Goal: Use online tool/utility: Utilize a website feature to perform a specific function

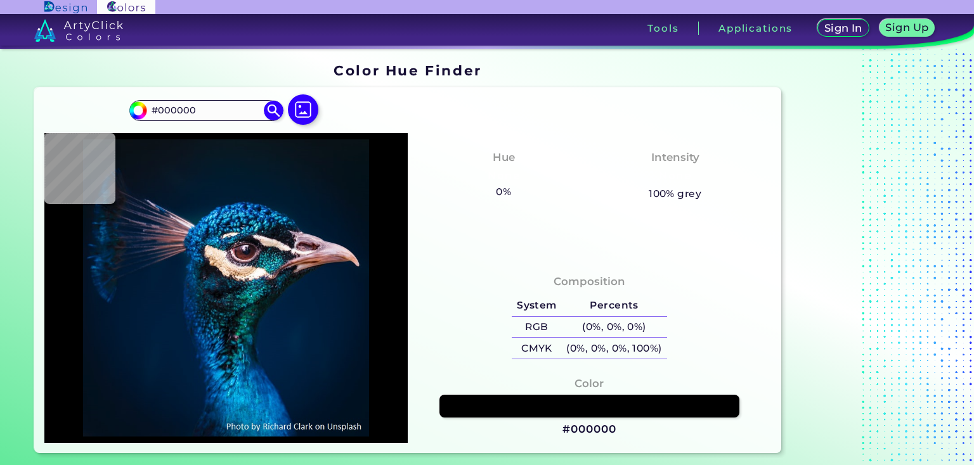
type input "#001629"
type input "#011b36"
type input "#011B36"
type input "#282a34"
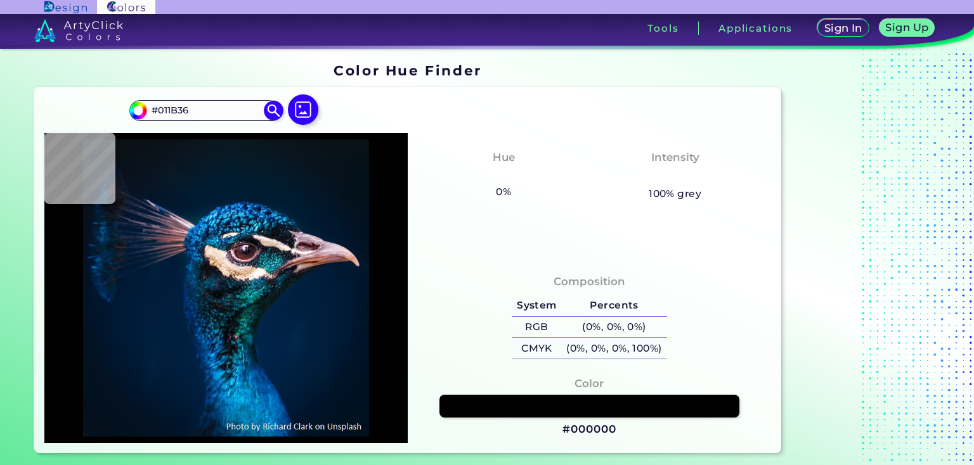
type input "#282A34"
type input "#363743"
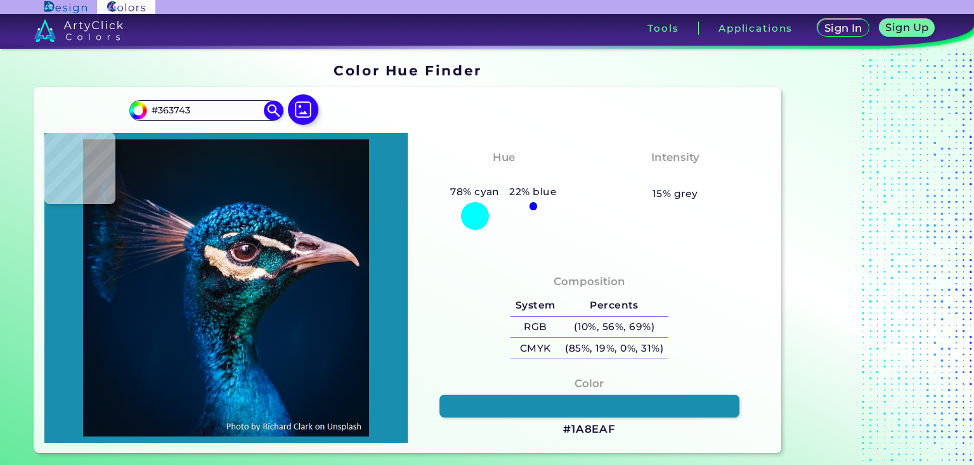
type input "#1a8eaf"
type input "#1A8EAF"
type input "#20b4c0"
type input "#20B4C0"
type input "#258b9e"
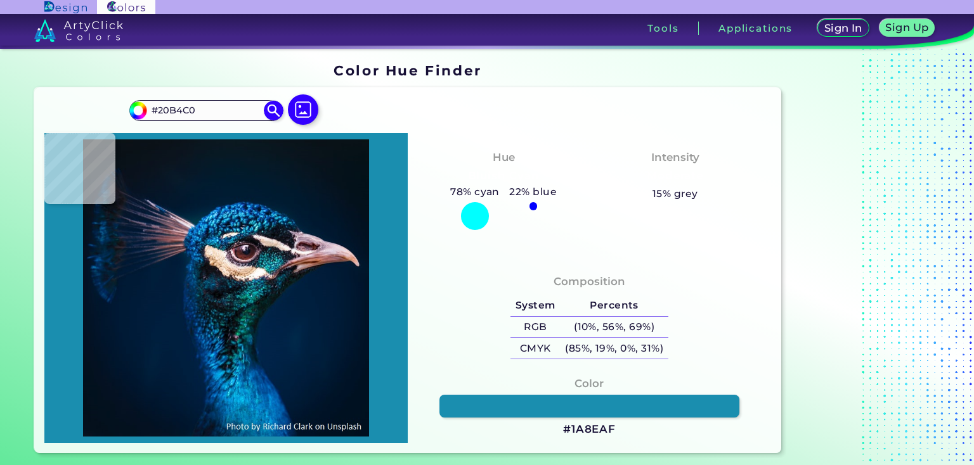
type input "#258B9E"
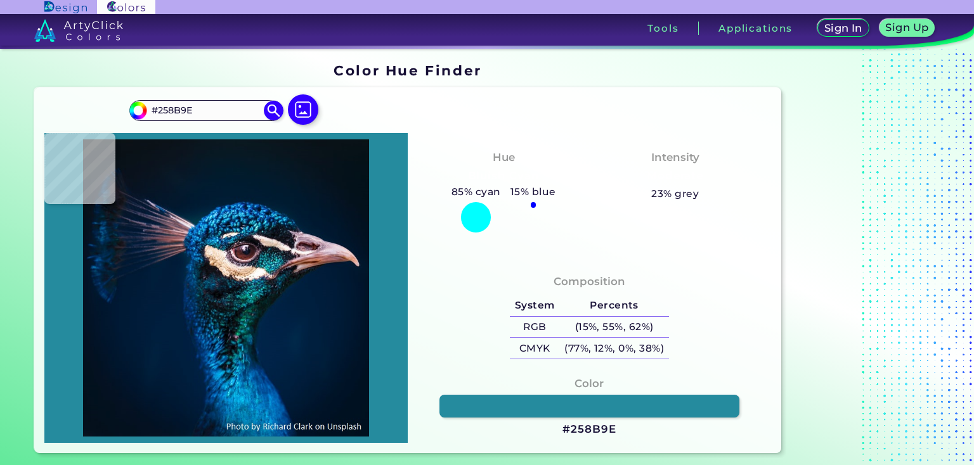
type input "#128095"
type input "#046575"
type input "#0f7285"
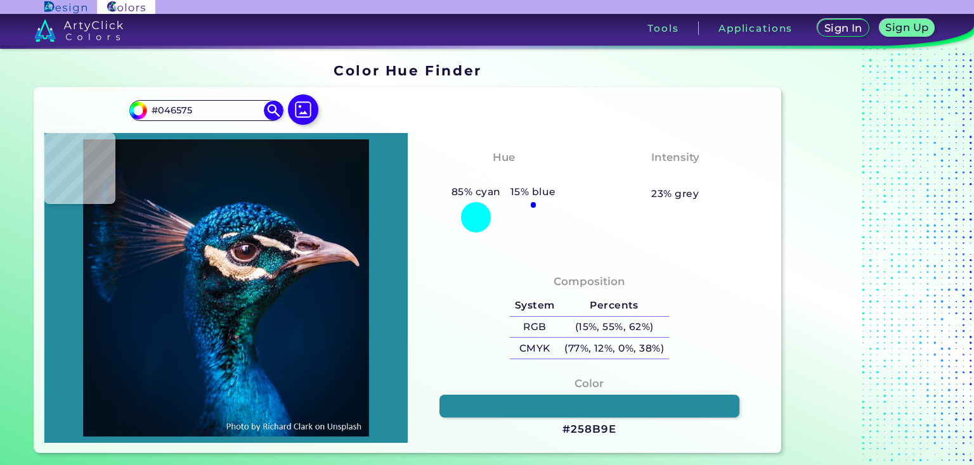
type input "#0F7285"
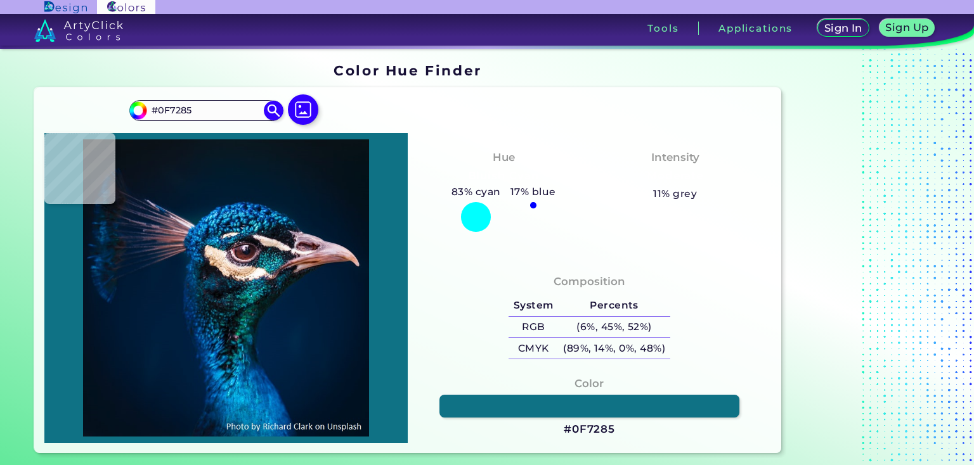
type input "#005568"
type input "#0e7b7f"
type input "#0E7B7F"
type input "#169295"
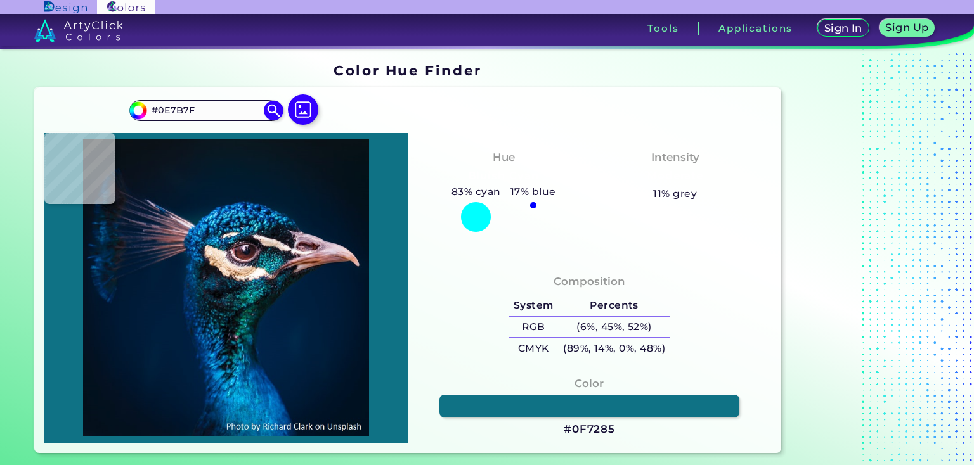
type input "#169295"
type input "#011c22"
type input "#011C22"
type input "#0e0d16"
type input "#0E0D16"
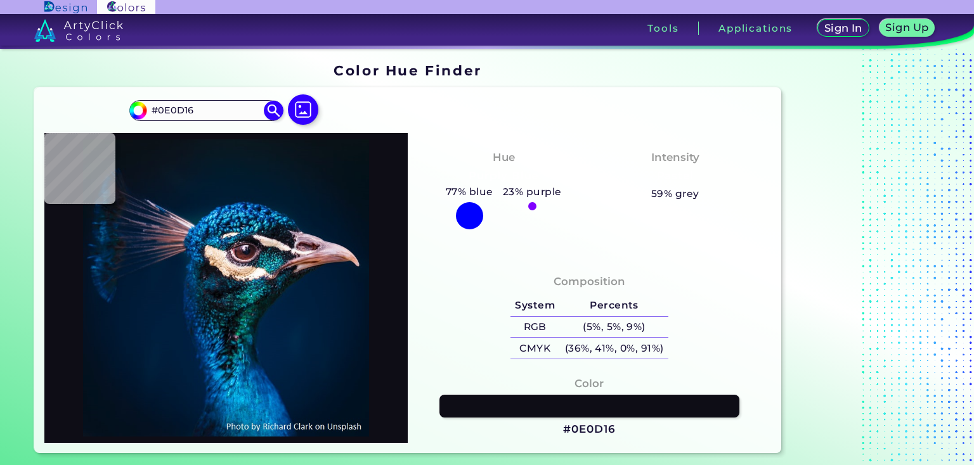
type input "#191a1e"
type input "#191A1E"
type input "#58494c"
type input "#58494C"
type input "#3d2a2b"
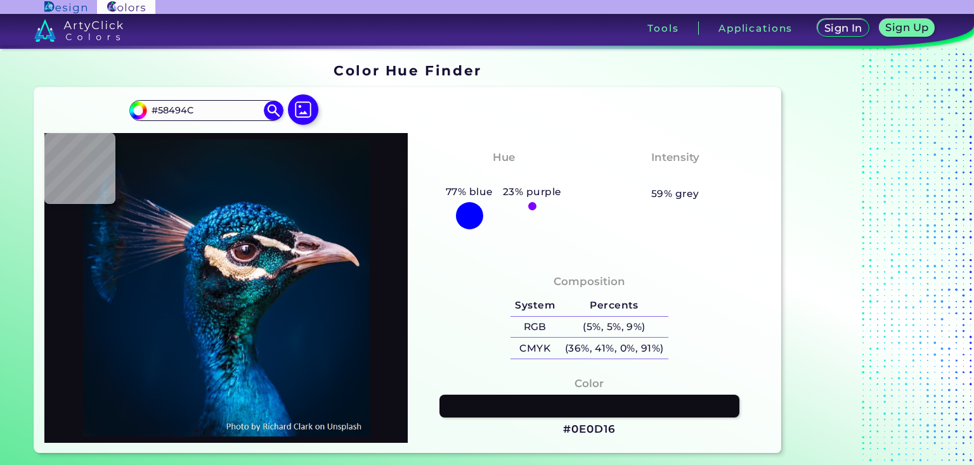
type input "#3D2A2B"
type input "#bca2ab"
type input "#BCA2AB"
type input "#cfbaba"
type input "#CFBABA"
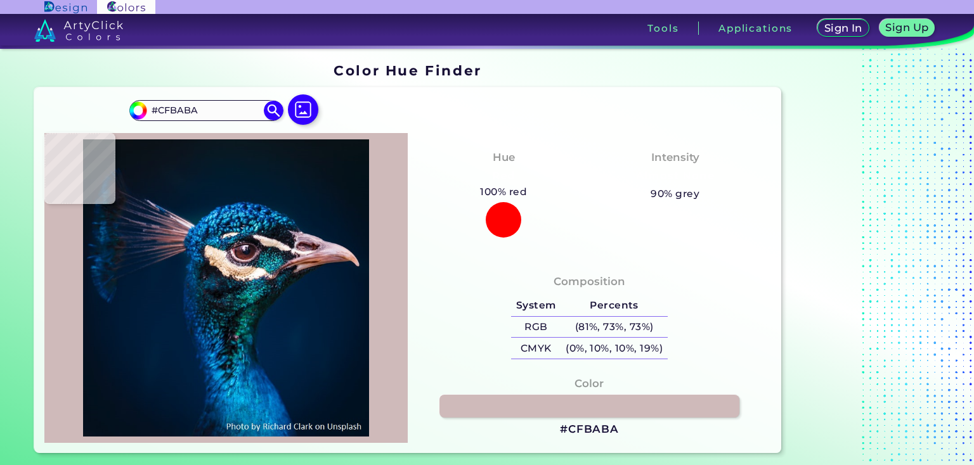
type input "#fbf8f5"
type input "#FBF8F5"
type input "#b3a9b2"
type input "#B3A9B2"
type input "#272436"
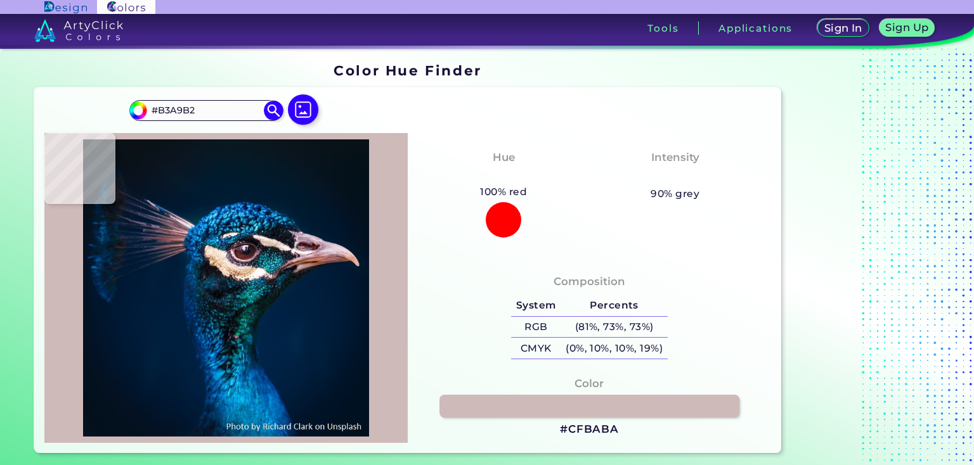
type input "#272436"
type input "#064e6b"
type input "#064E6B"
type input "#37bbcb"
type input "#37BBCB"
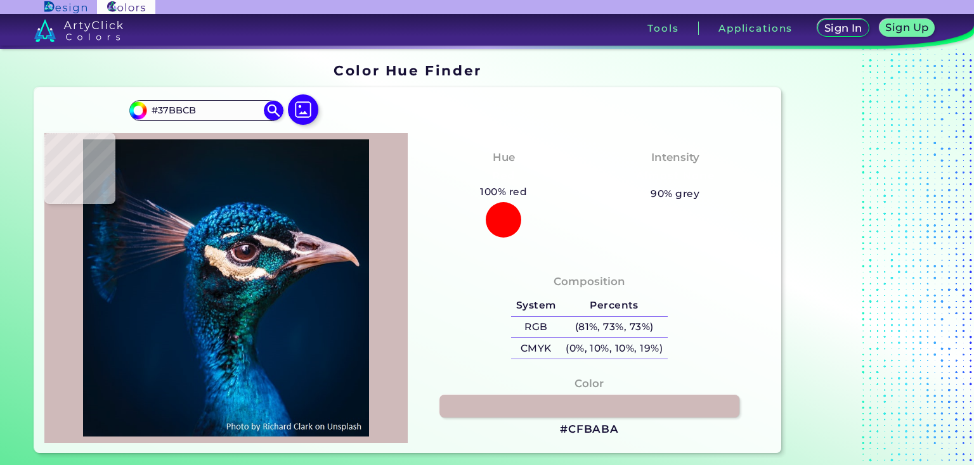
type input "#1f858d"
type input "#1F858D"
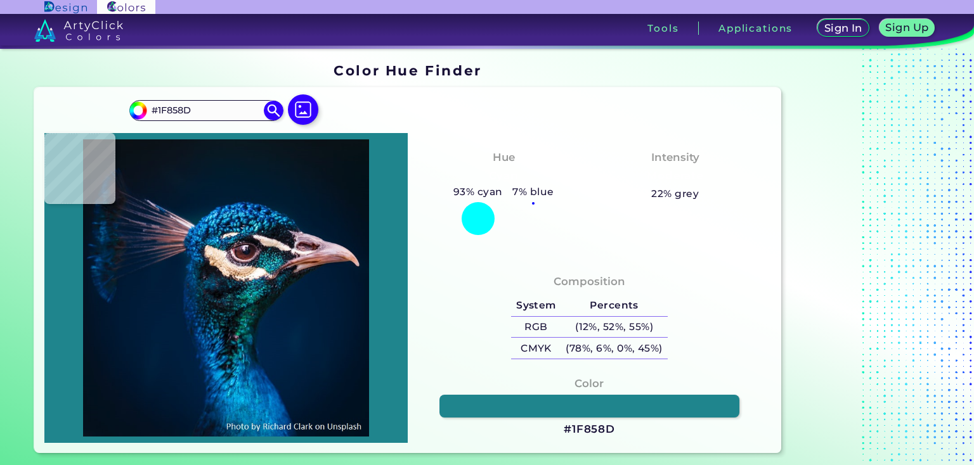
type input "#01365b"
type input "#01365B"
type input "#035488"
type input "#013e5d"
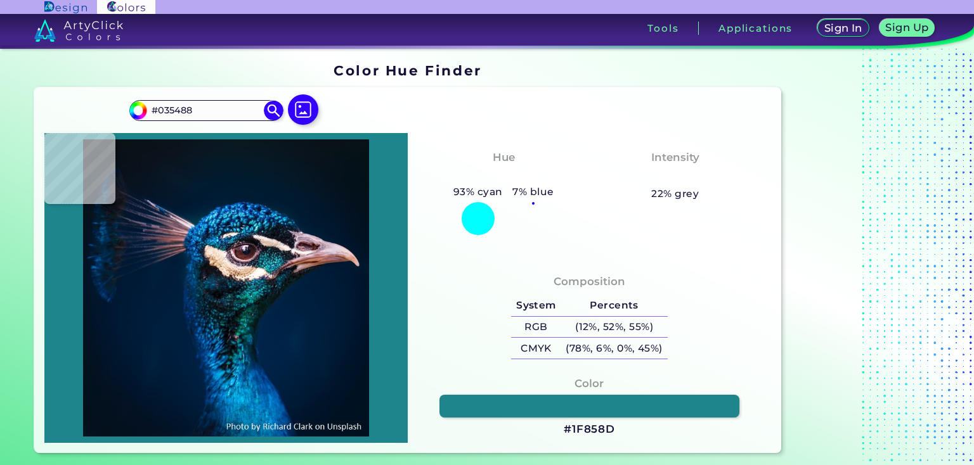
type input "#013E5D"
type input "#0b6680"
type input "#0B6680"
type input "#0c7a96"
type input "#0C7A96"
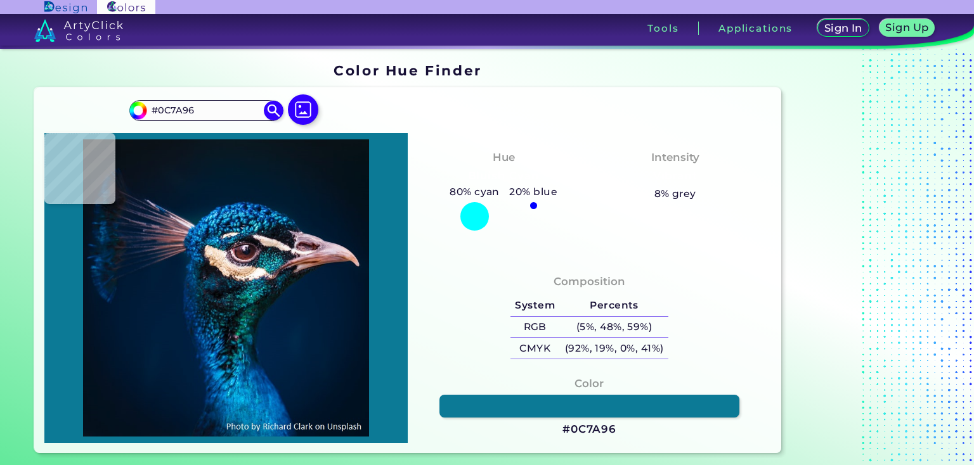
type input "#027998"
type input "#39bed5"
type input "#39BED5"
type input "#1fa3b4"
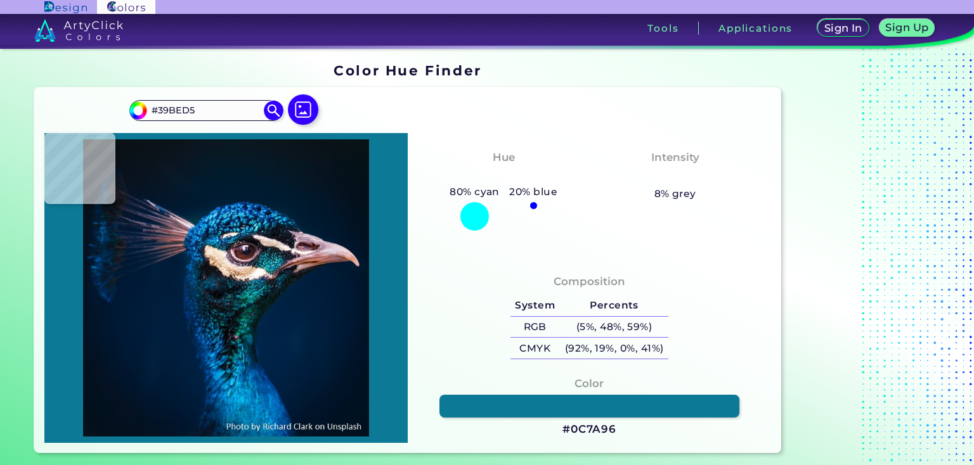
type input "#1FA3B4"
type input "#0d7089"
type input "#0D7089"
type input "#011a3e"
type input "#011A3E"
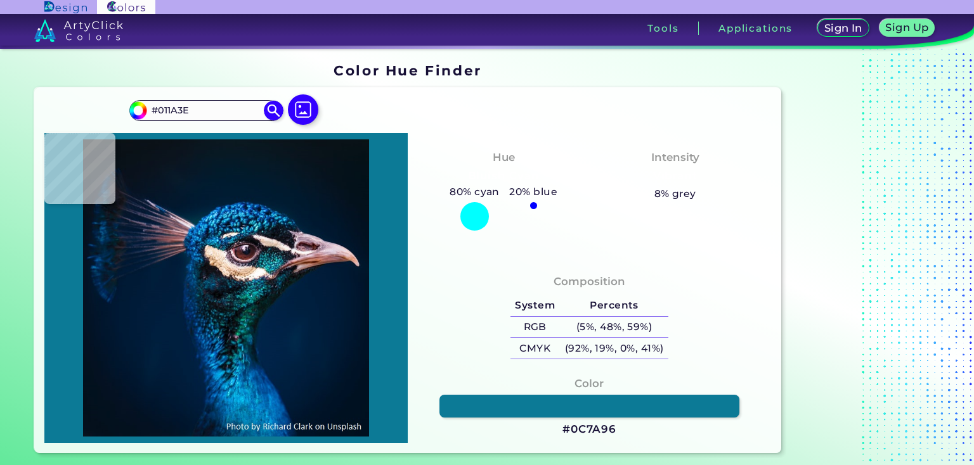
type input "#001d45"
type input "#001D45"
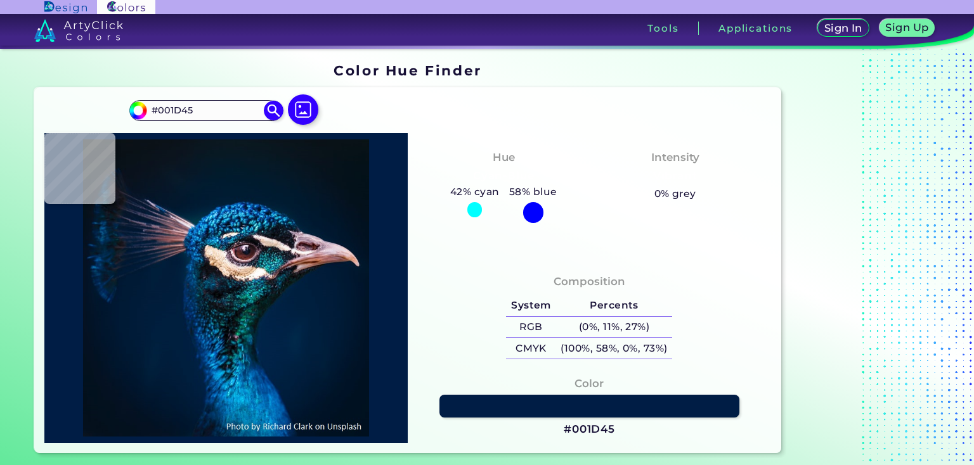
type input "#001e44"
type input "#001E44"
type input "#3ab8c9"
type input "#3AB8C9"
type input "#057c97"
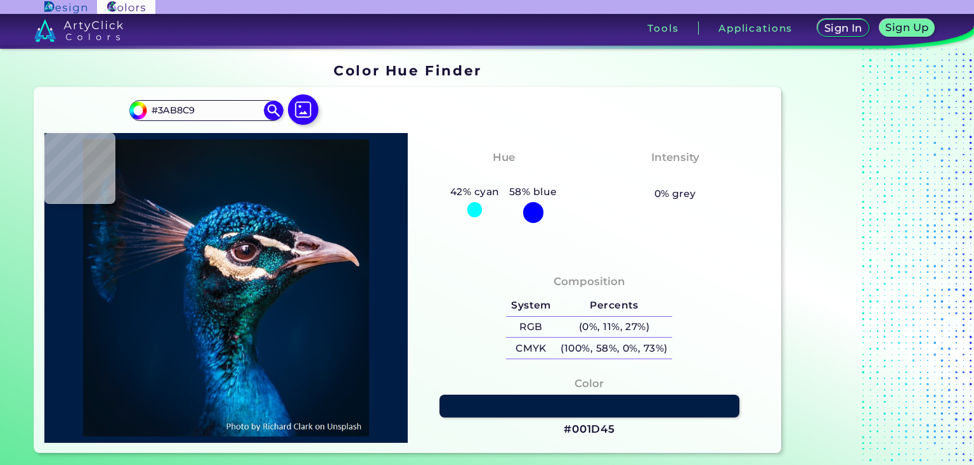
type input "#057C97"
type input "#1faacb"
type input "#1FAACB"
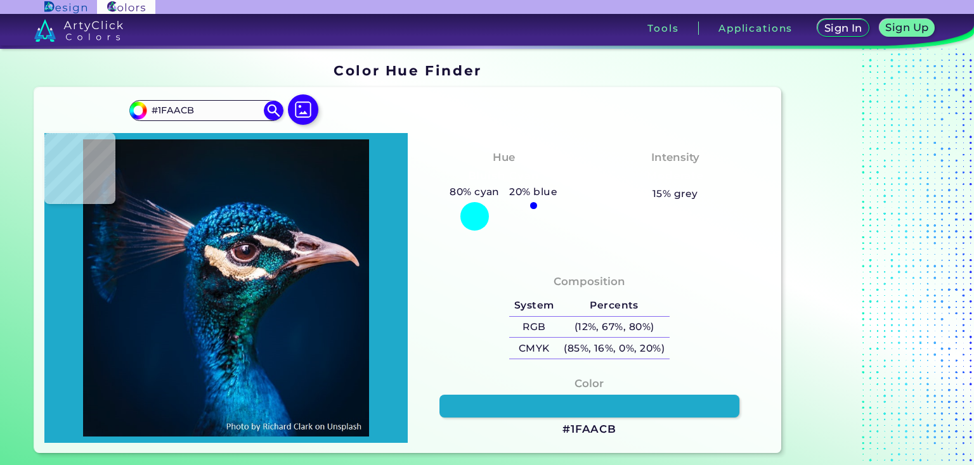
type input "#71e3f3"
type input "#71E3F3"
type input "#6fcfda"
type input "#6FCFDA"
type input "#032c42"
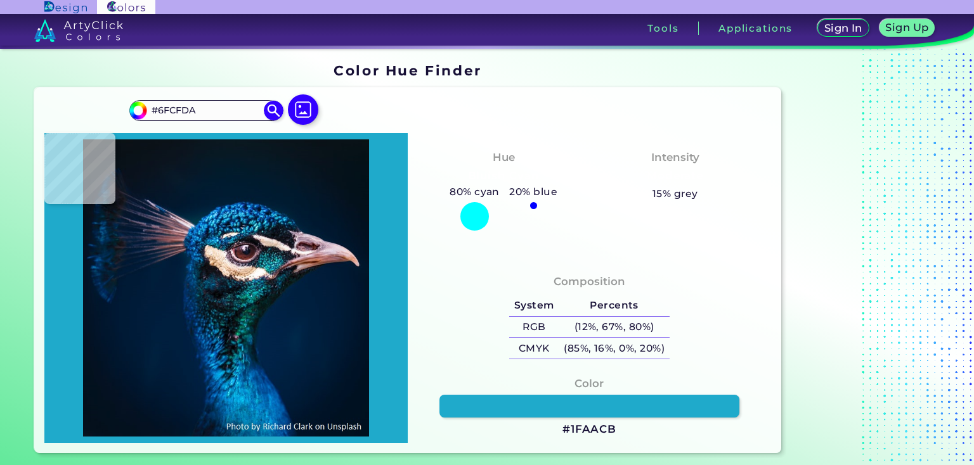
type input "#032C42"
type input "#1f2837"
type input "#1F2837"
type input "#212834"
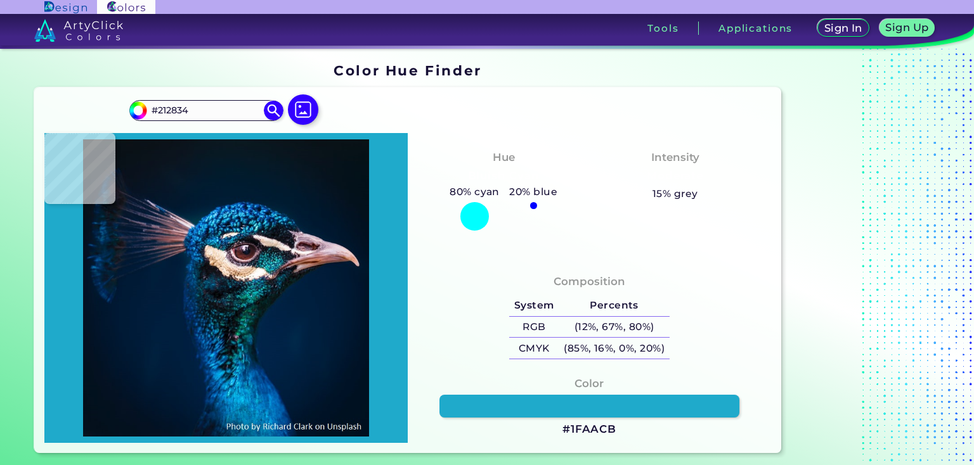
type input "#33343b"
type input "#33343B"
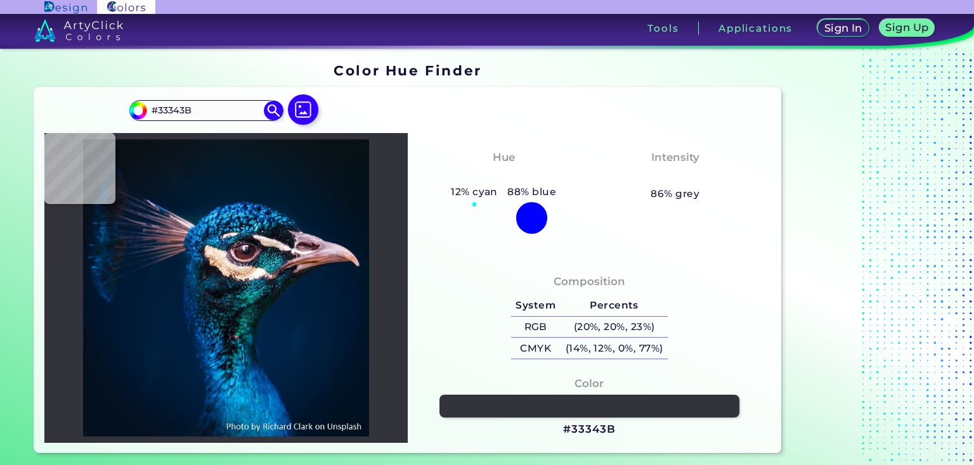
type input "#eee3e9"
type input "#EEE3E9"
type input "#cdc2c4"
type input "#CDC2C4"
type input "#e7e3df"
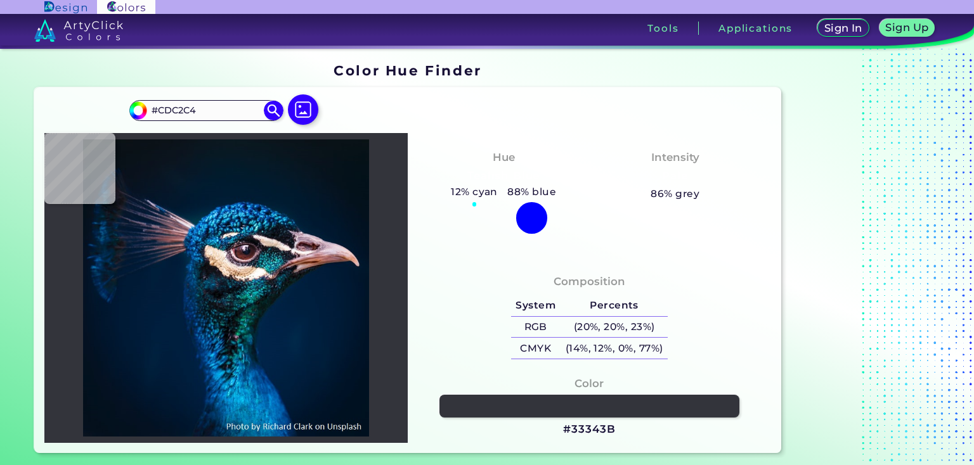
type input "#E7E3DF"
type input "#f7f7f0"
type input "#F7F7F0"
type input "#f4ebe8"
type input "#F4EBE8"
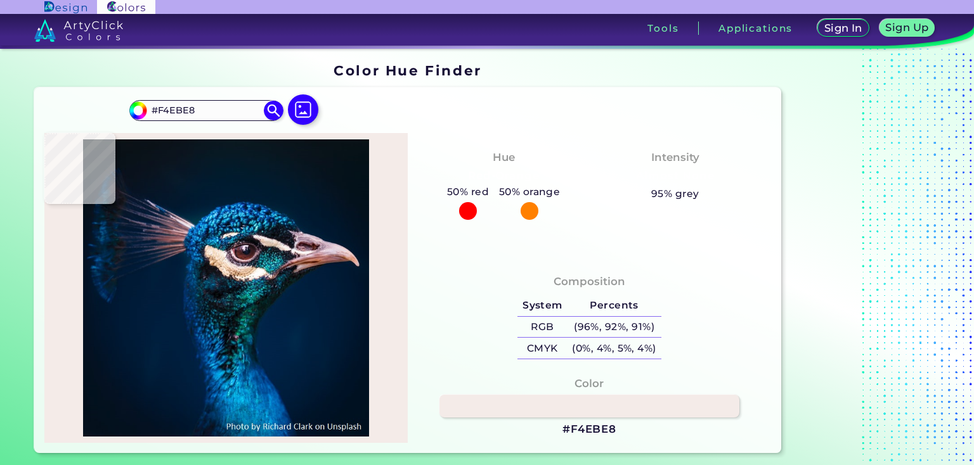
type input "#f5e8e2"
type input "#F5E8E2"
type input "#f5e7e1"
type input "#F5E7E1"
type input "#ead9cd"
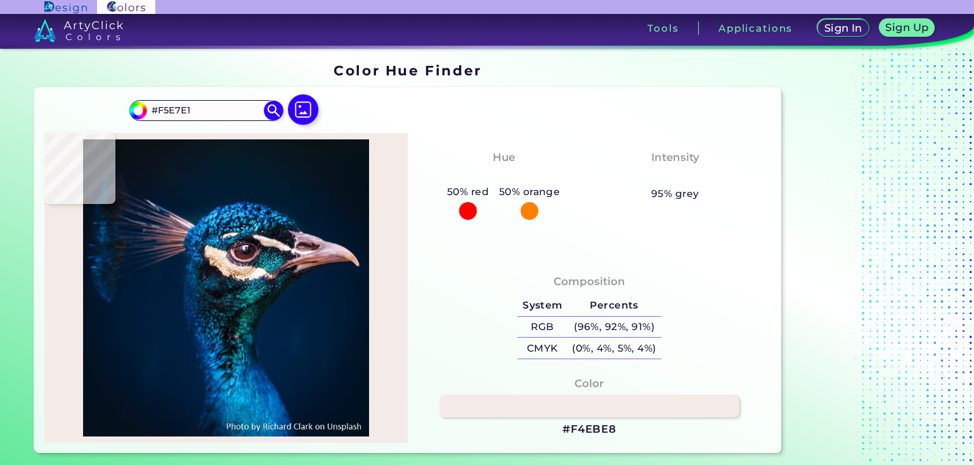
type input "#EAD9CD"
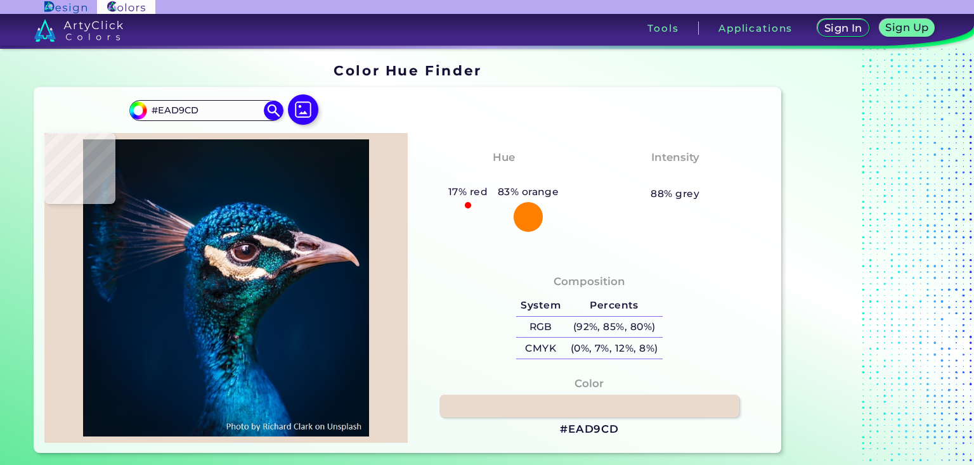
type input "#ddccbc"
type input "#DDCCBC"
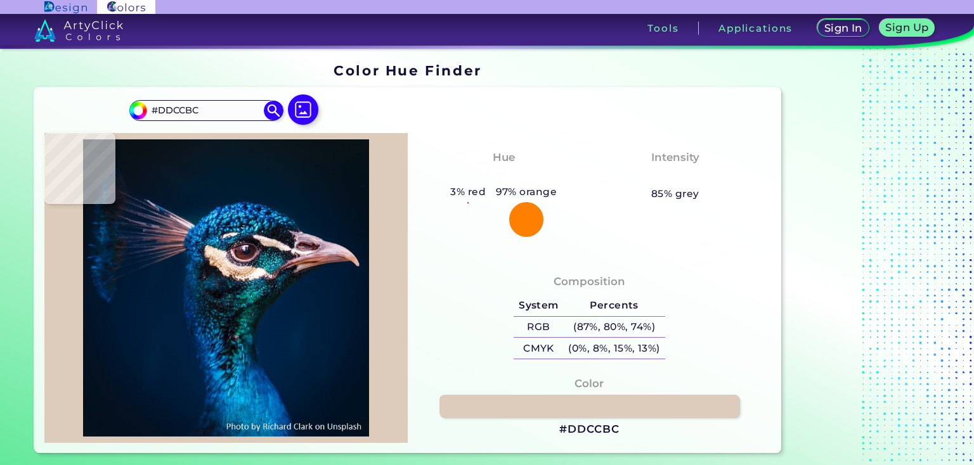
type input "#d4bcad"
type input "#D4BCAD"
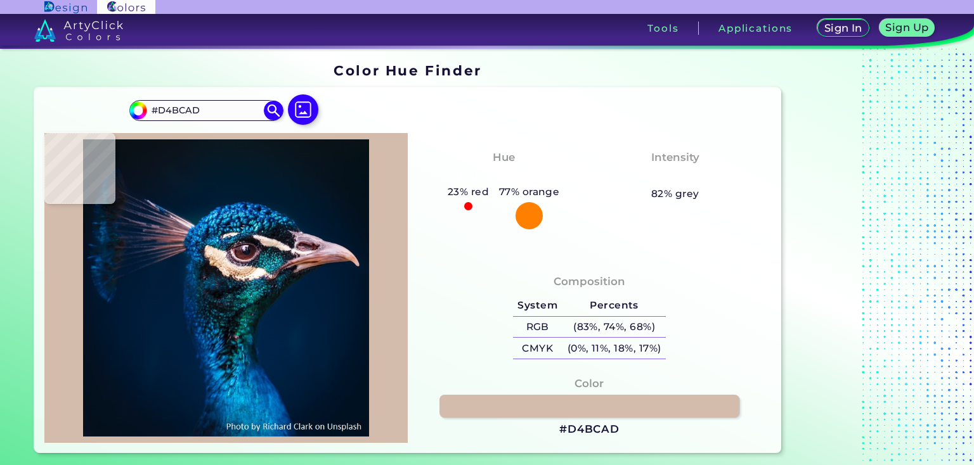
type input "#d3beb0"
type input "#D3BEB0"
type input "#d2bdaf"
type input "#D2BDAF"
type input "#ccb9ab"
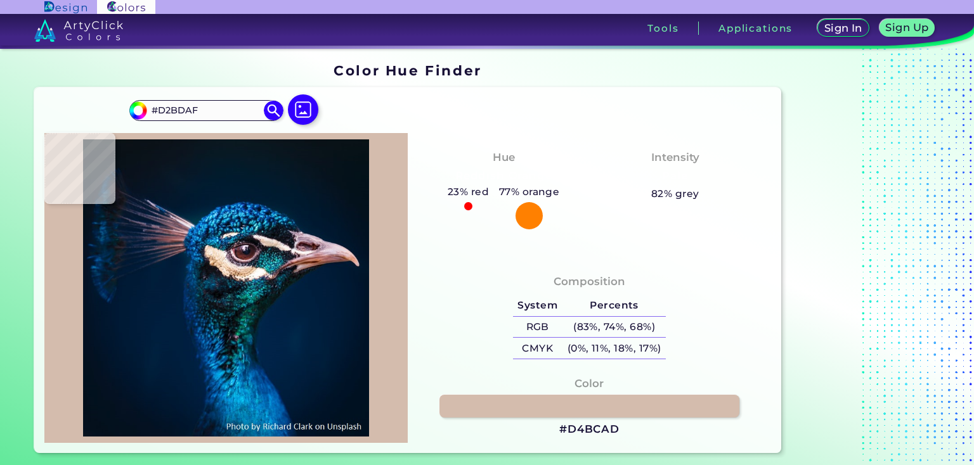
type input "#CCB9AB"
type input "#e2d0c2"
type input "#E2D0C2"
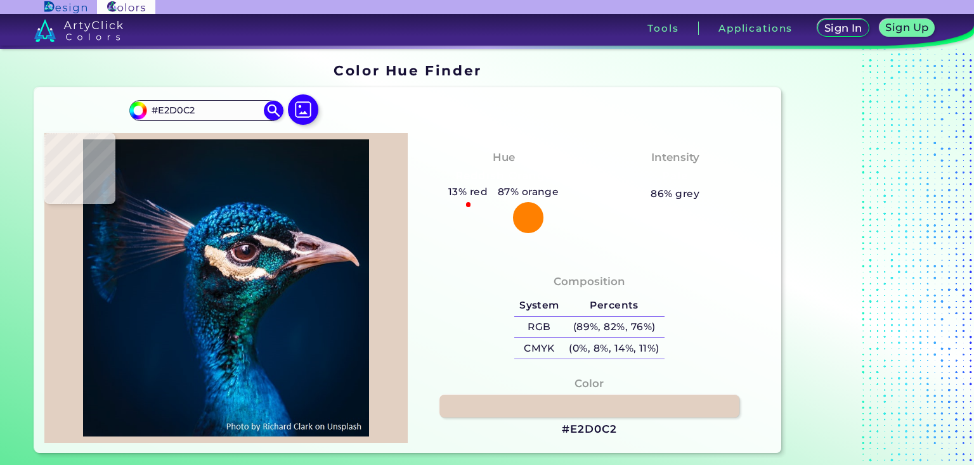
type input "#d5bfb0"
type input "#D5BFB0"
type input "#c2ac9f"
type input "#C2AC9F"
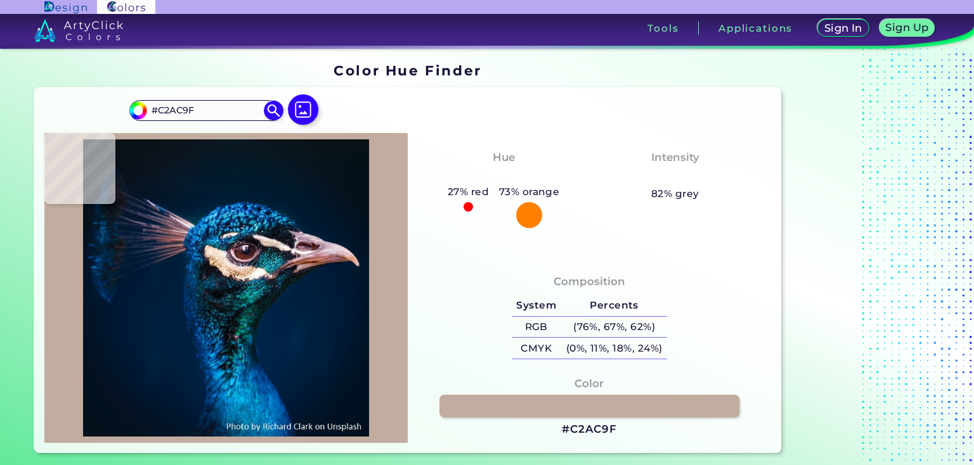
type input "#dac4b6"
type input "#DAC4B6"
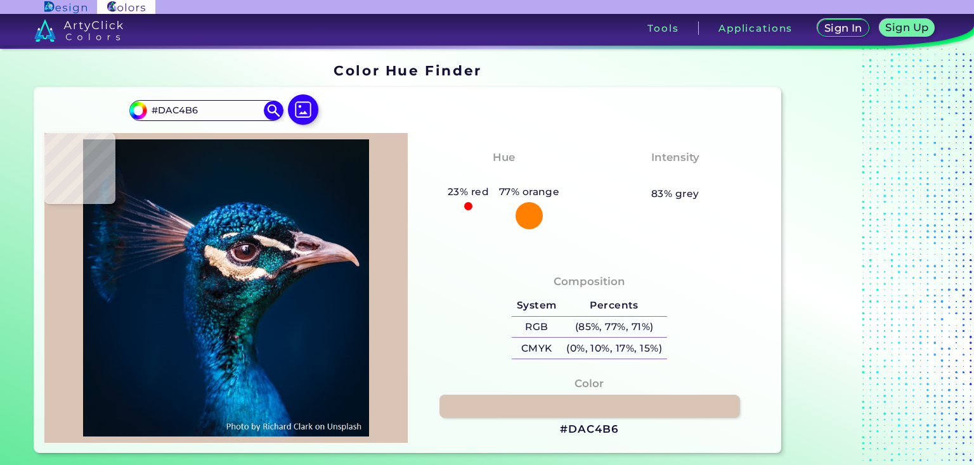
type input "#dfc4b1"
type input "#DFC4B1"
type input "#e3c6b2"
type input "#E3C6B2"
type input "#d0b8a6"
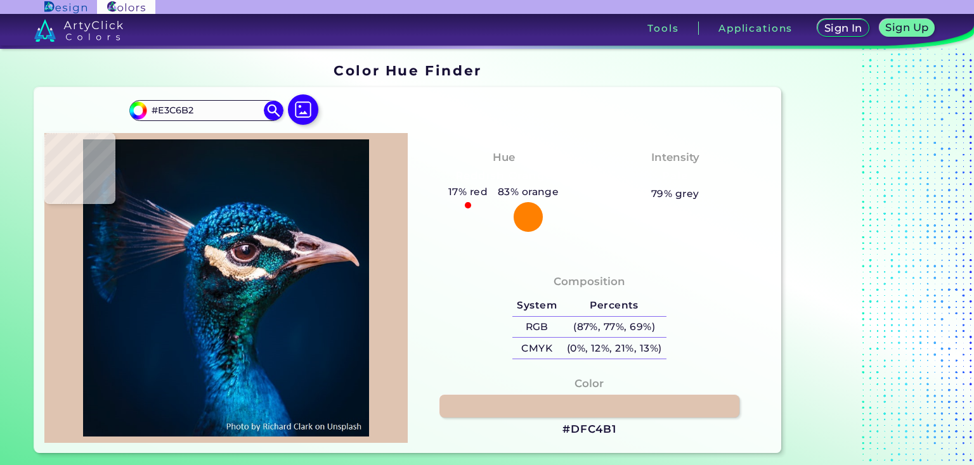
type input "#D0B8A6"
type input "#e3ccbf"
type input "#E3CCBF"
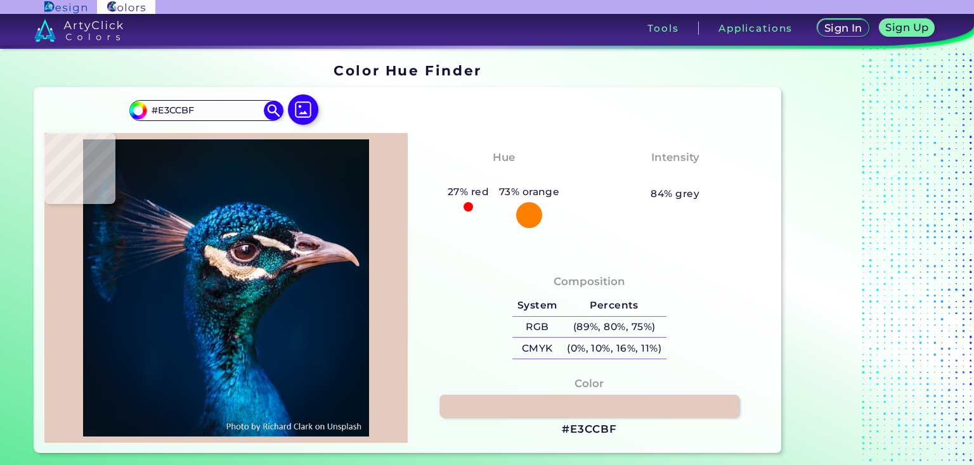
type input "#e5d0c2"
type input "#E5D0C2"
type input "#e3d0c2"
type input "#E3D0C2"
type input "#ddcfc9"
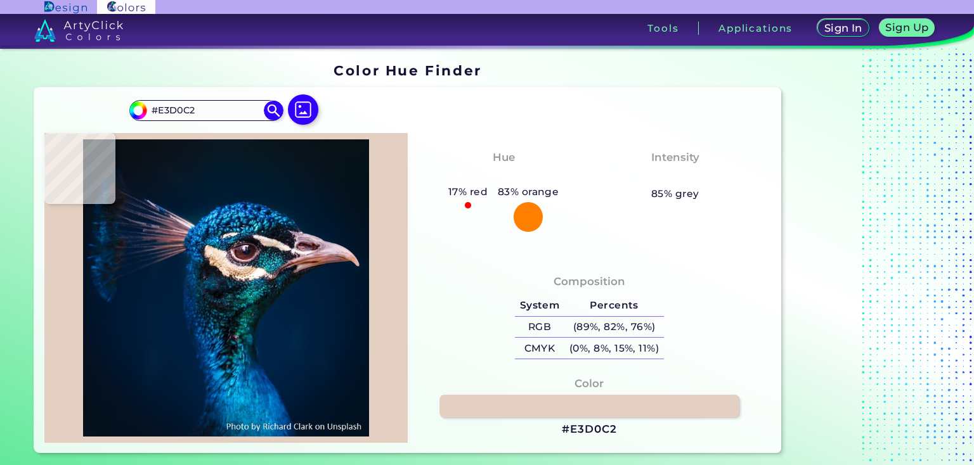
type input "#DDCFC9"
type input "#e5d8cf"
type input "#E5D8CF"
type input "#e1d7ce"
type input "#E1D7CE"
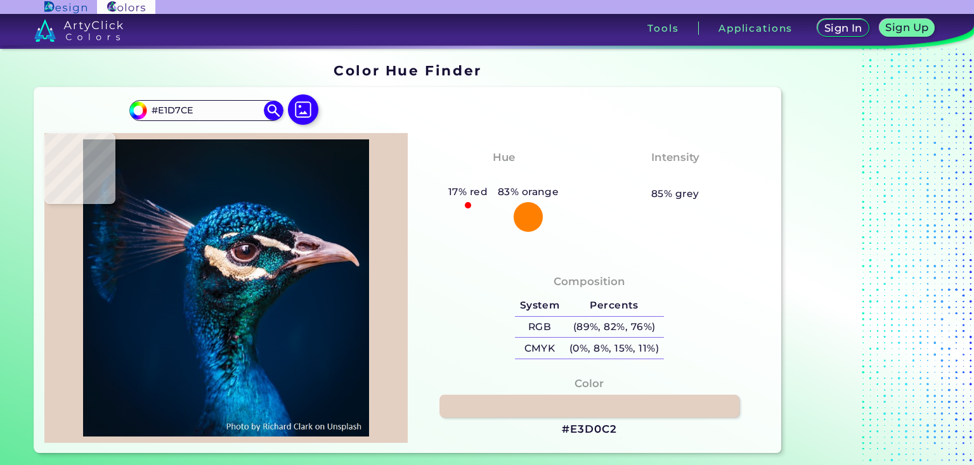
type input "#f5ebe2"
type input "#F5EBE2"
type input "#fbeeed"
type input "#FBEEED"
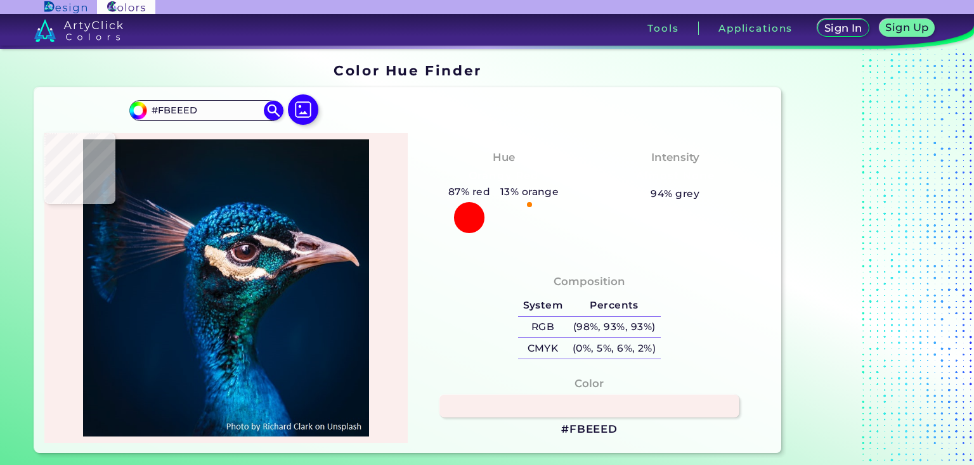
type input "#f6eeea"
type input "#F6EEEA"
type input "#f8f3f0"
type input "#F8F3F0"
type input "#f7f5ed"
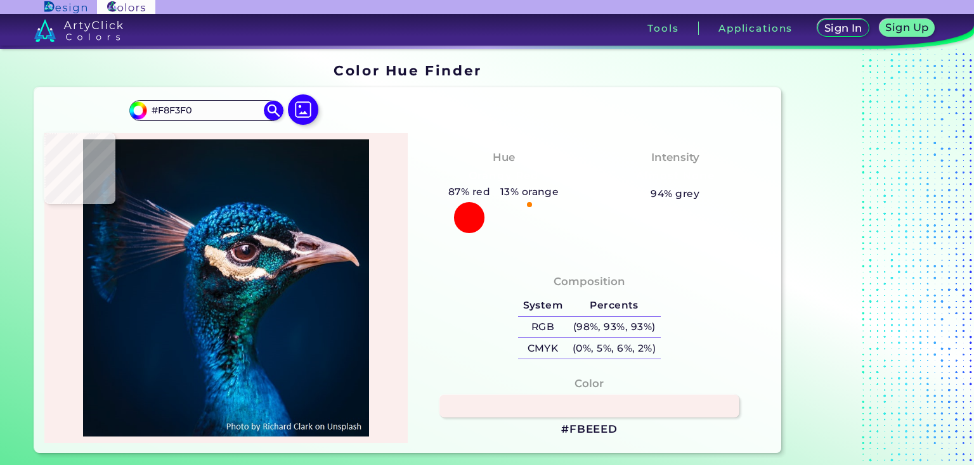
type input "#F7F5ED"
type input "#f7f6ef"
type input "#F7F6EF"
type input "#f5f3e6"
type input "#F5F3E6"
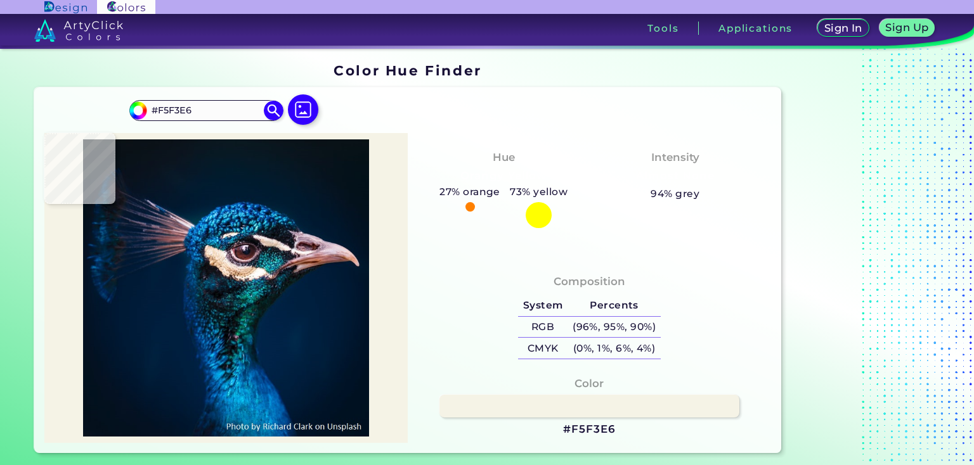
type input "#f8ede5"
type input "#F8EDE5"
type input "#e6d7d5"
type input "#E6D7D5"
type input "#2c2b3d"
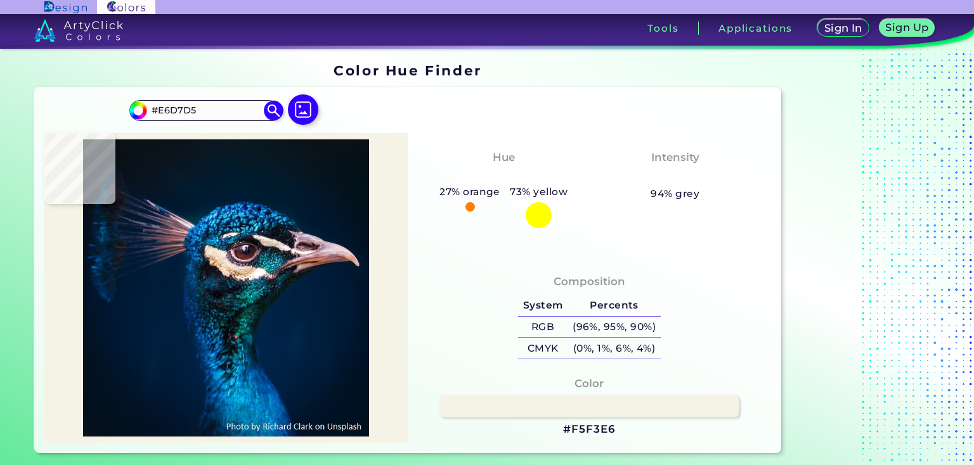
type input "#2C2B3D"
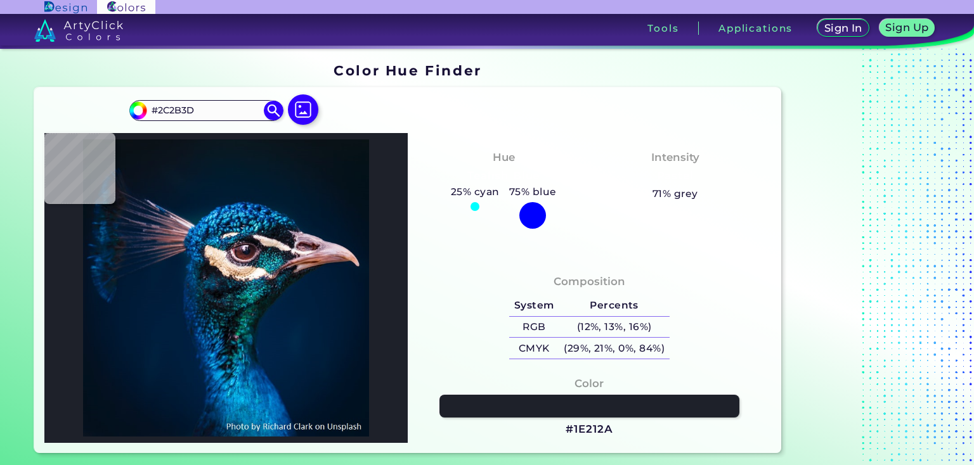
type input "#1e212a"
type input "#1E212A"
type input "#0d1219"
type input "#0D1219"
type input "#0e1118"
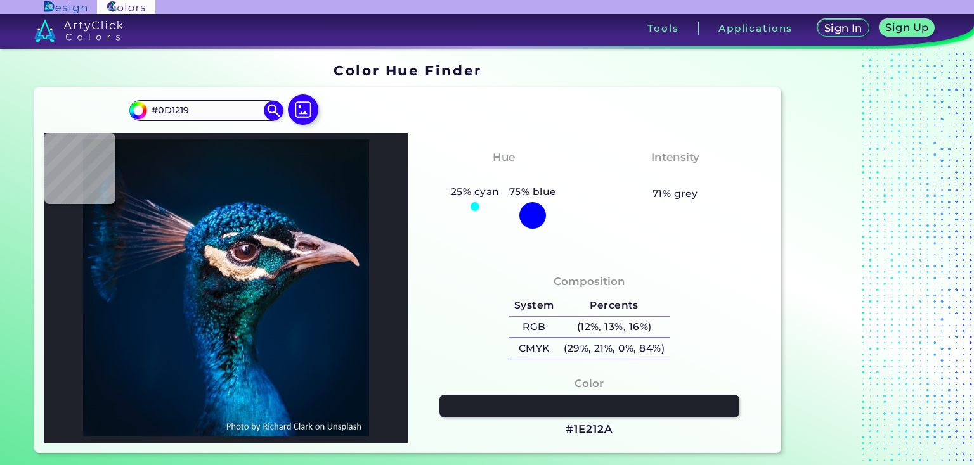
type input "#0E1118"
type input "#151c29"
type input "#151C29"
type input "#1d3443"
type input "#1D3443"
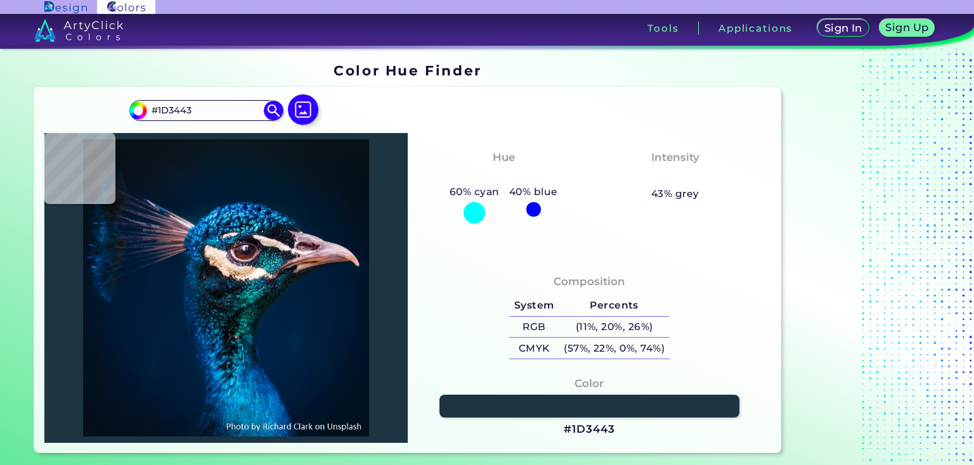
type input "#1f5665"
type input "#1F5665"
type input "#0b5060"
type input "#0B5060"
type input "#05495c"
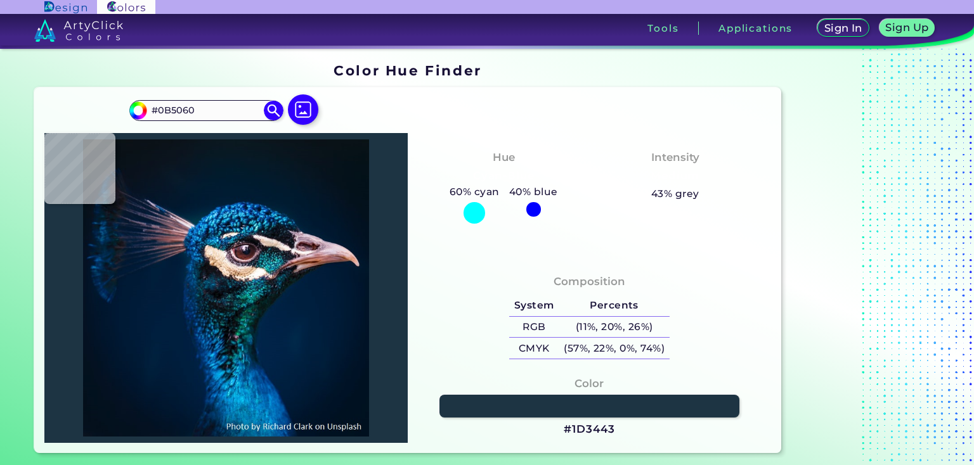
type input "#05495C"
type input "#012a3c"
type input "#012A3C"
type input "#4c8092"
type input "#4C8092"
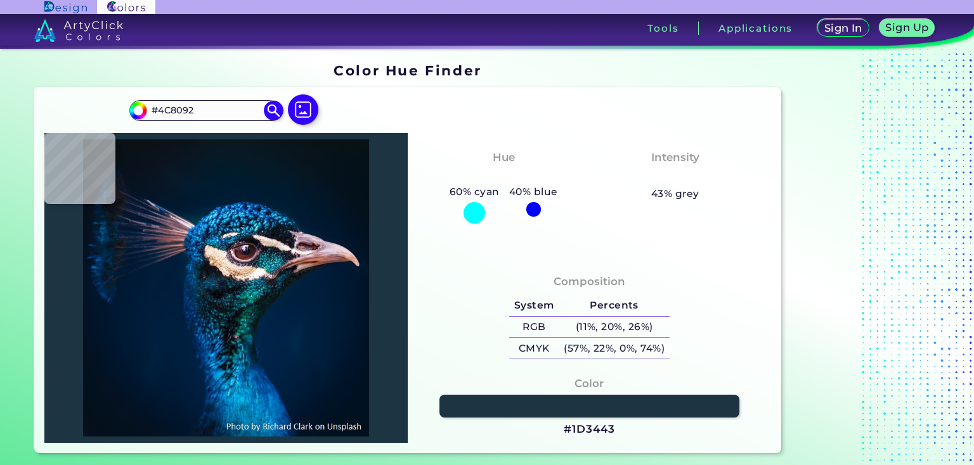
type input "#7fc9db"
type input "#7FC9DB"
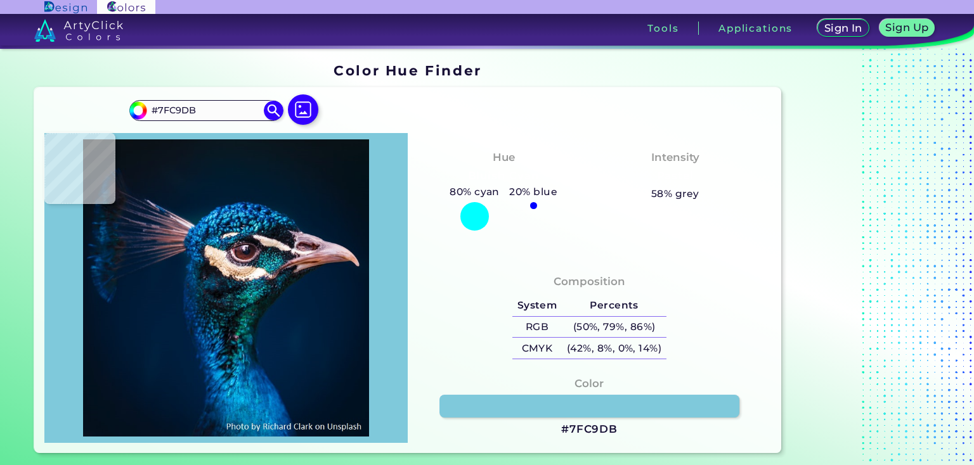
type input "#36bdcd"
type input "#36BDCD"
type input "#1ba2ae"
type input "#1BA2AE"
type input "#037484"
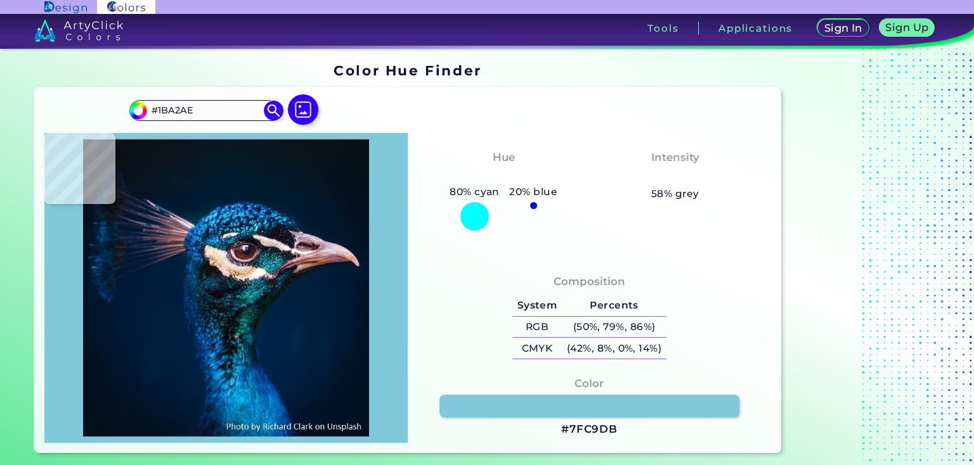
type input "#037484"
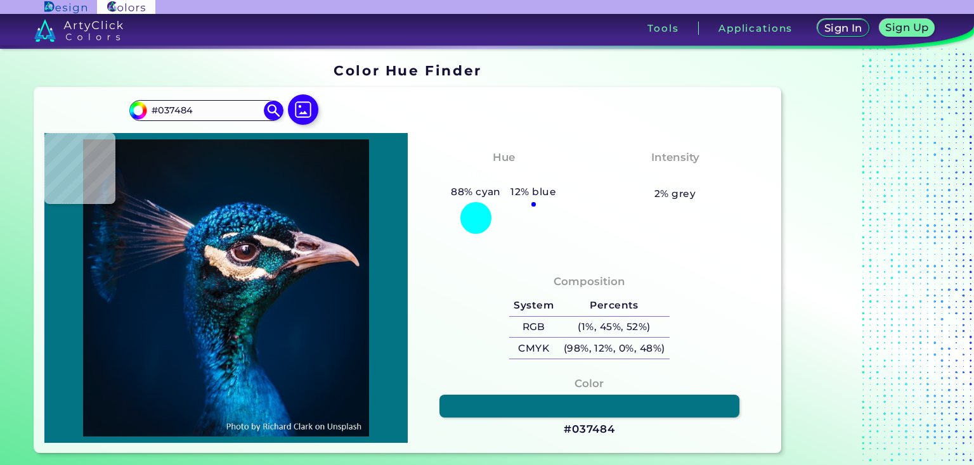
type input "#038494"
type input "#148e98"
type input "#148E98"
type input "#0a7581"
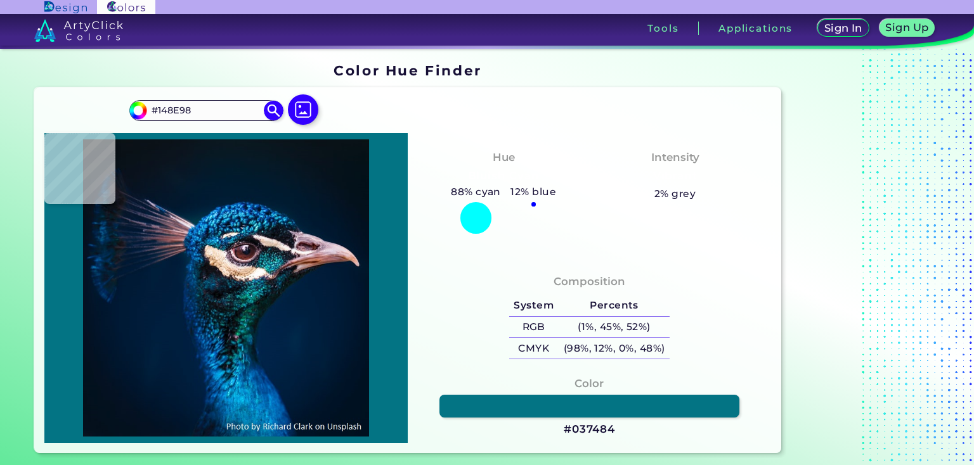
type input "#0A7581"
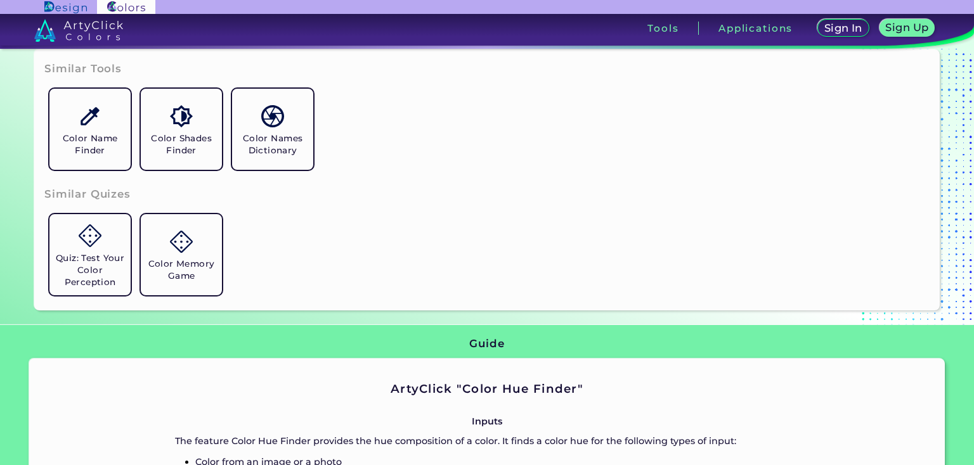
scroll to position [380, 0]
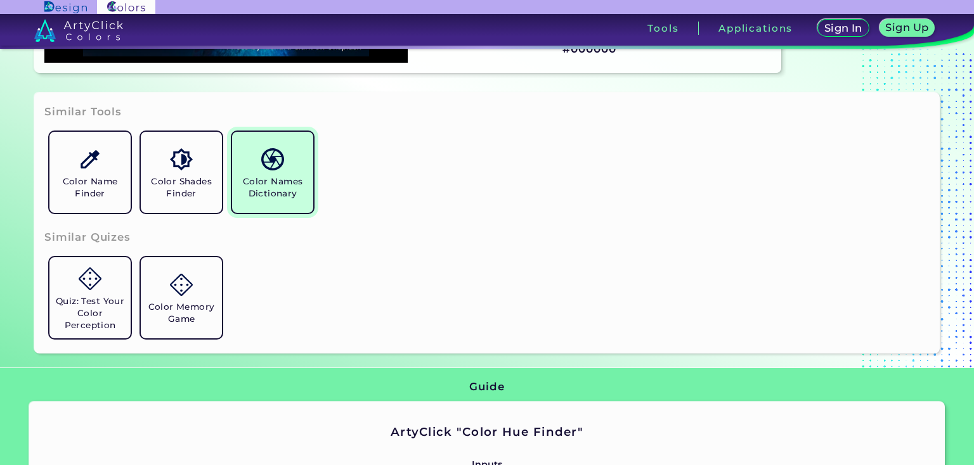
click at [264, 171] on link "Color Names Dictionary" at bounding box center [272, 172] width 91 height 91
